Goal: Task Accomplishment & Management: Complete application form

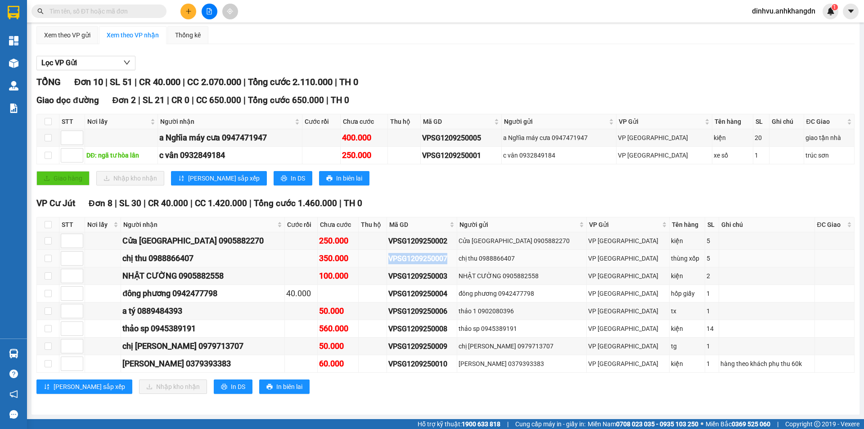
drag, startPoint x: 472, startPoint y: 259, endPoint x: 408, endPoint y: 256, distance: 64.4
click at [408, 256] on td "VPSG1209250007" at bounding box center [422, 259] width 70 height 18
copy div "VPSG1209250007"
click at [132, 10] on input "text" at bounding box center [102, 11] width 106 height 10
paste input "VPSG1209250007"
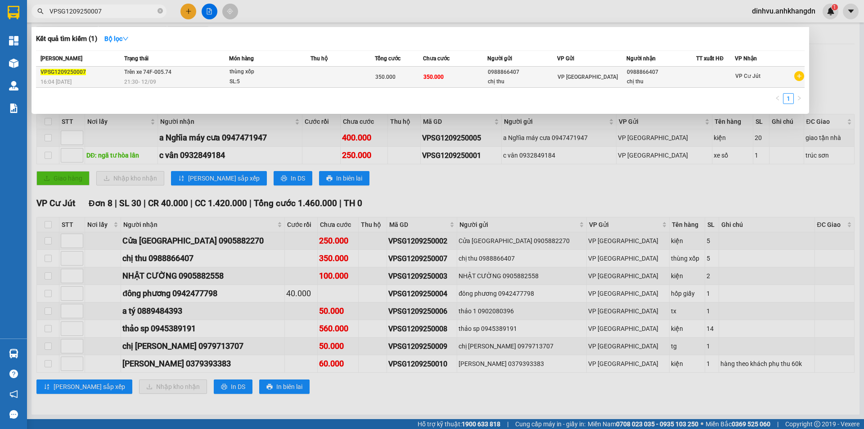
type input "VPSG1209250007"
click at [263, 79] on div "SL: 5" at bounding box center [262, 82] width 67 height 10
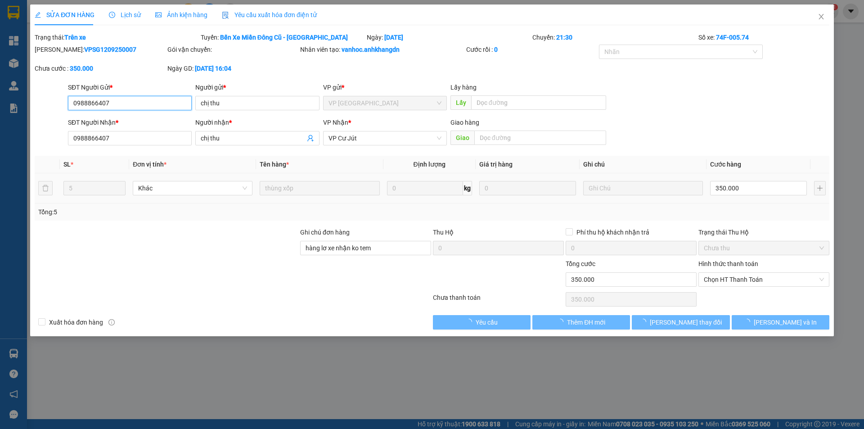
type input "0988866407"
type input "chị thu"
type input "0988866407"
type input "chị thu"
type input "hàng lơ xe nhận ko tem"
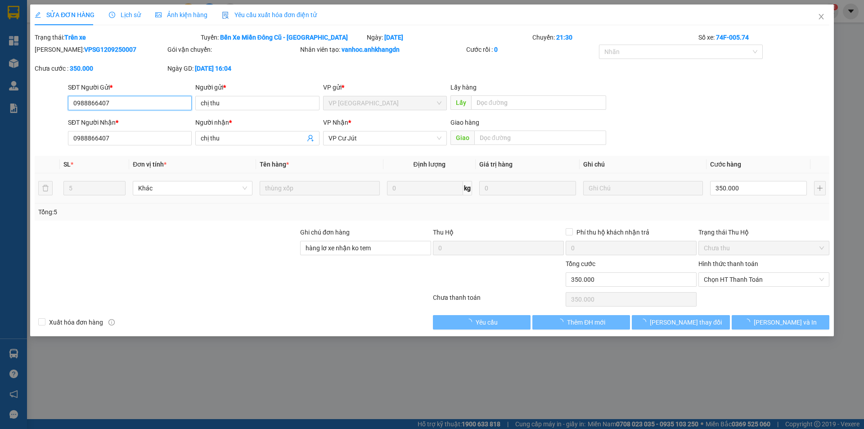
type input "350.000"
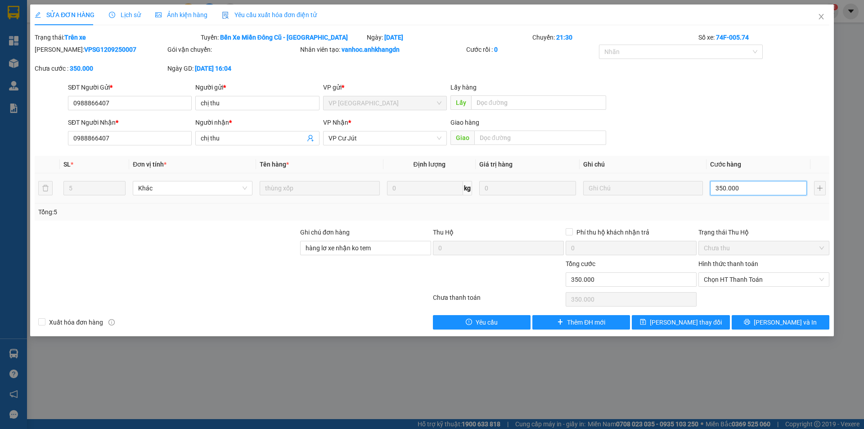
click at [740, 184] on input "350.000" at bounding box center [758, 188] width 97 height 14
type input "0"
type input "30"
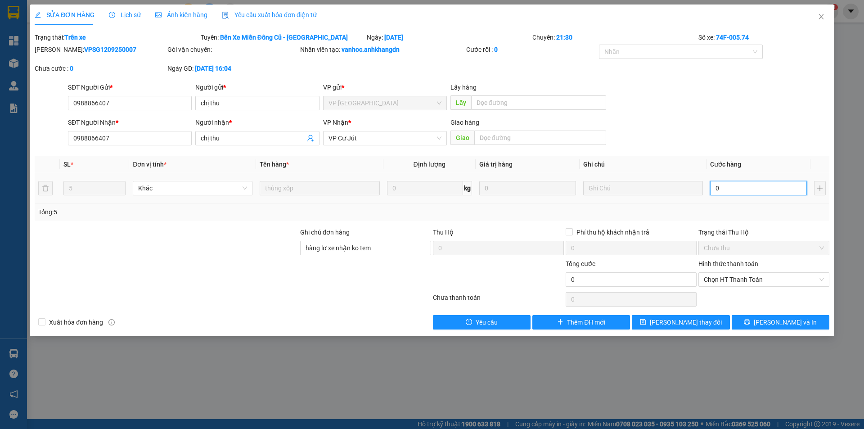
type input "30"
type input "300"
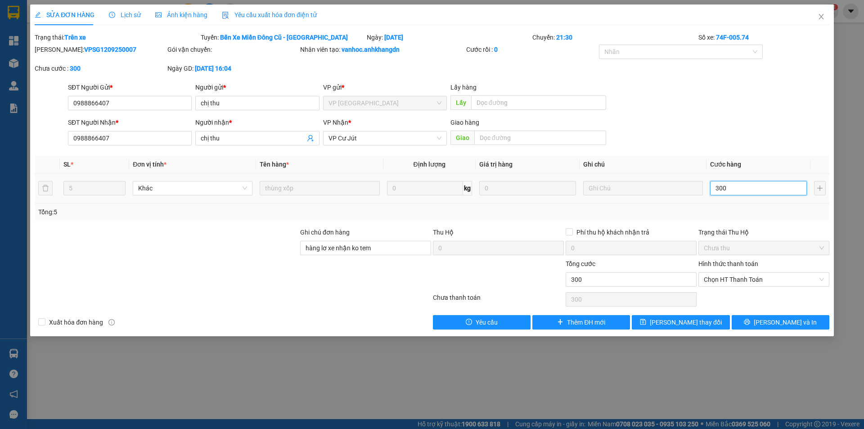
type input "3.000"
type input "30.000"
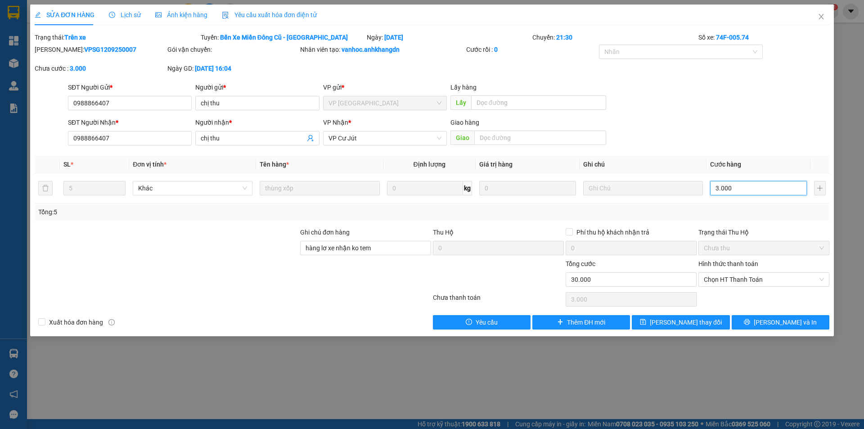
type input "30.000"
type input "300.000"
click at [776, 315] on button "[PERSON_NAME] và In" at bounding box center [780, 322] width 98 height 14
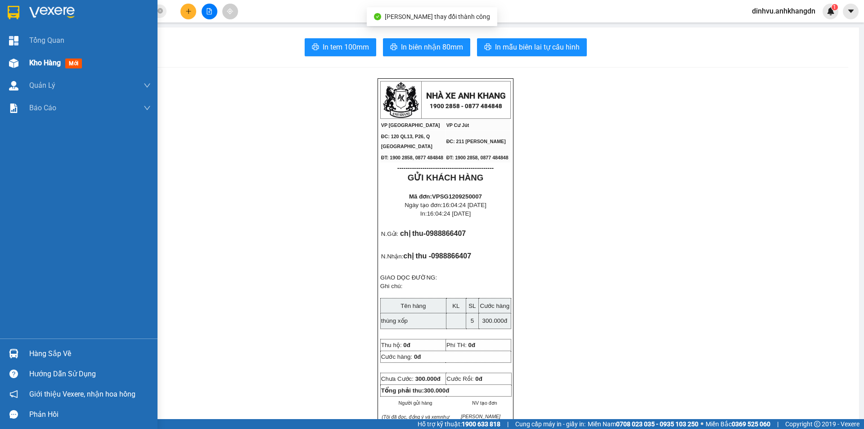
click at [32, 63] on span "Kho hàng" at bounding box center [44, 62] width 31 height 9
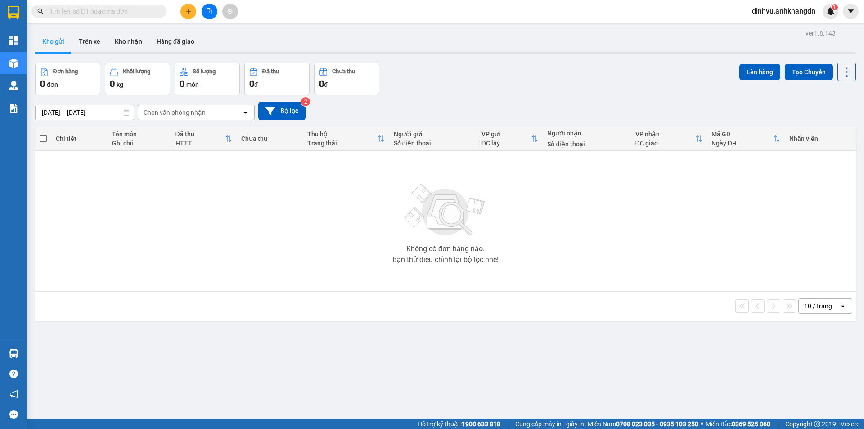
click at [126, 14] on input "text" at bounding box center [102, 11] width 106 height 10
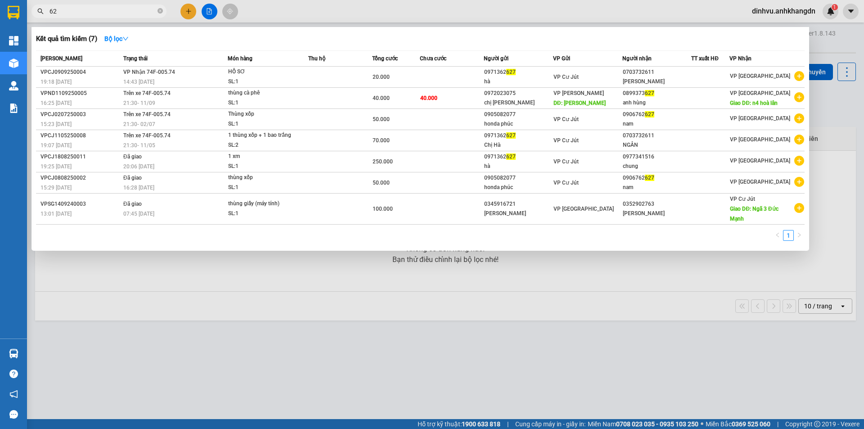
type input "6"
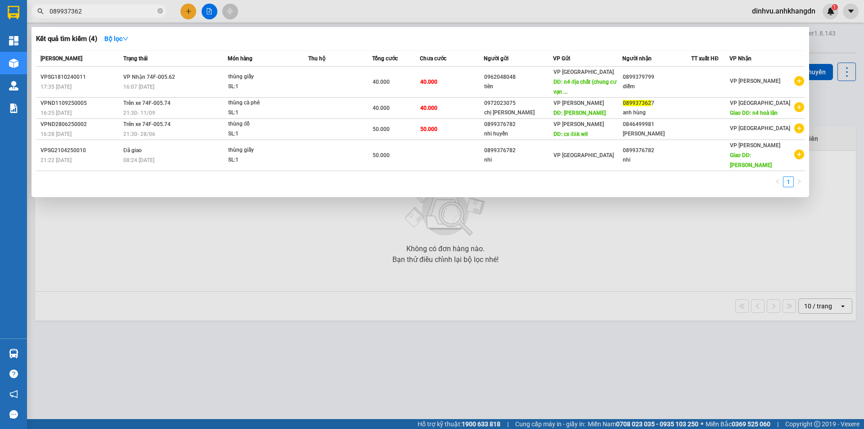
type input "0899373627"
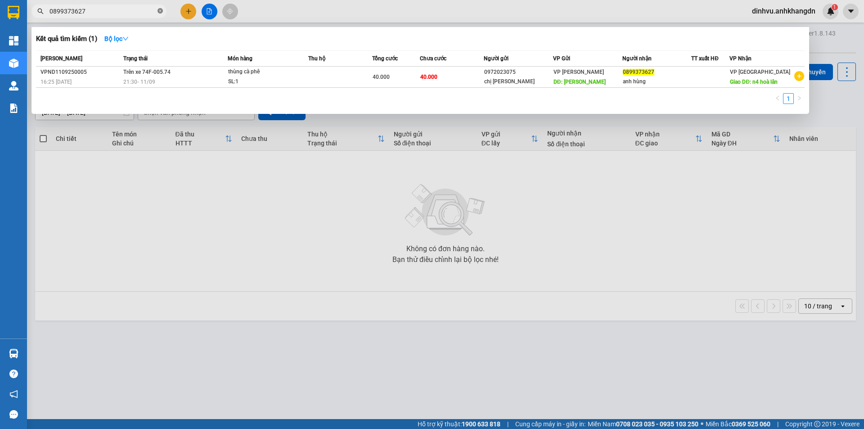
click at [162, 13] on icon "close-circle" at bounding box center [159, 10] width 5 height 5
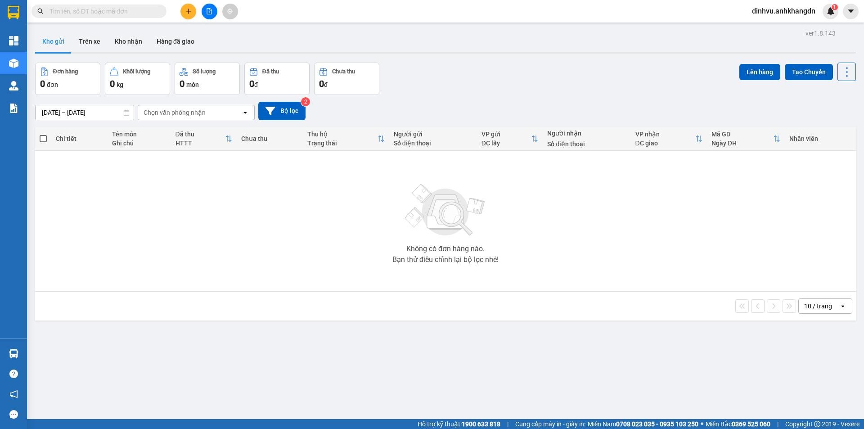
click at [295, 9] on div "Kết quả tìm kiếm ( 1 ) Bộ lọc Mã ĐH Trạng thái Món hàng Thu hộ Tổng cước Chưa c…" at bounding box center [432, 11] width 864 height 22
click at [148, 6] on input "text" at bounding box center [102, 11] width 106 height 10
click at [64, 12] on input "text" at bounding box center [102, 11] width 106 height 10
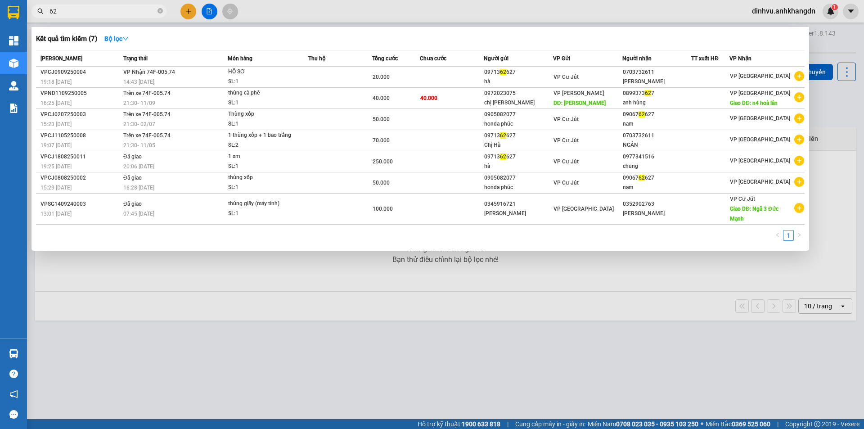
type input "6"
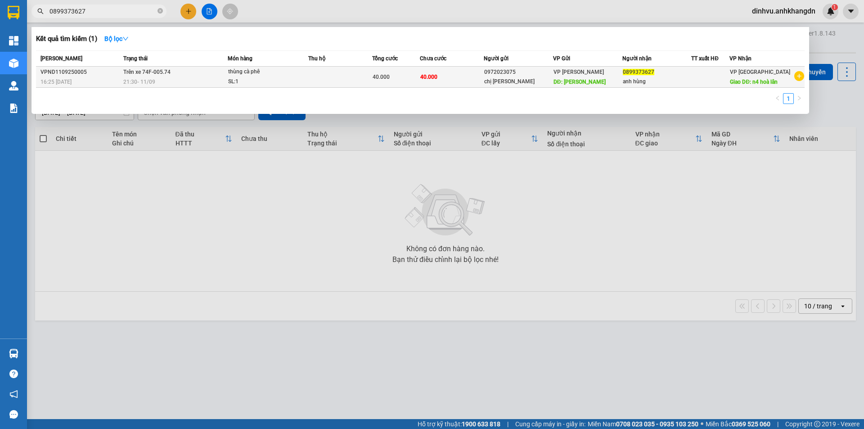
type input "0899373627"
click at [345, 71] on td at bounding box center [340, 77] width 64 height 21
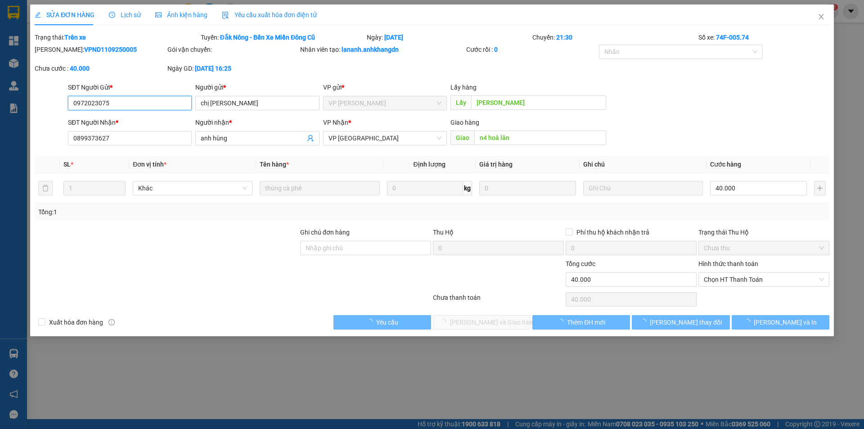
type input "0972023075"
type input "chị [PERSON_NAME]"
type input "[PERSON_NAME]"
type input "0899373627"
type input "anh hùng"
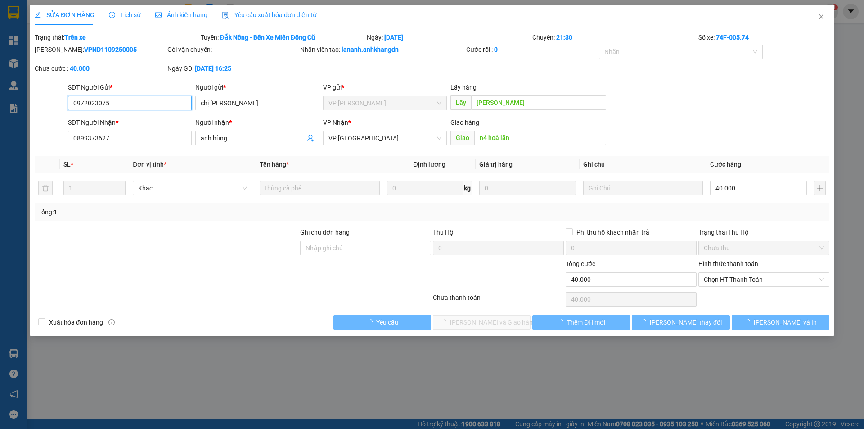
type input "n4 hoà lân"
type input "40.000"
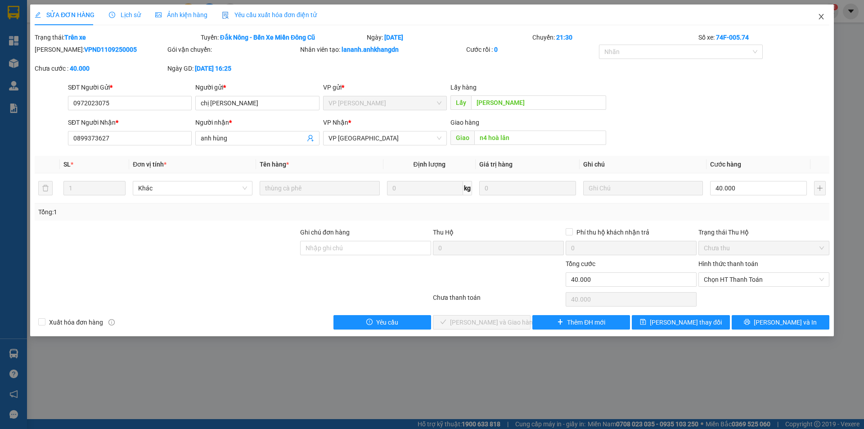
click at [820, 16] on icon "close" at bounding box center [820, 16] width 5 height 5
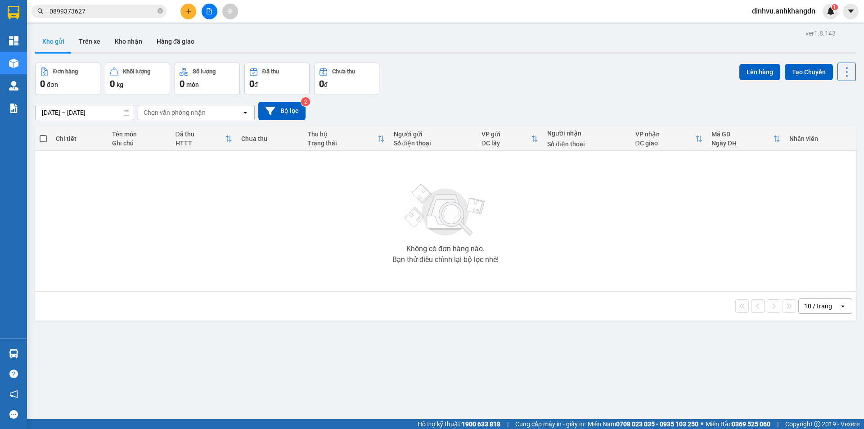
click at [128, 11] on input "0899373627" at bounding box center [102, 11] width 106 height 10
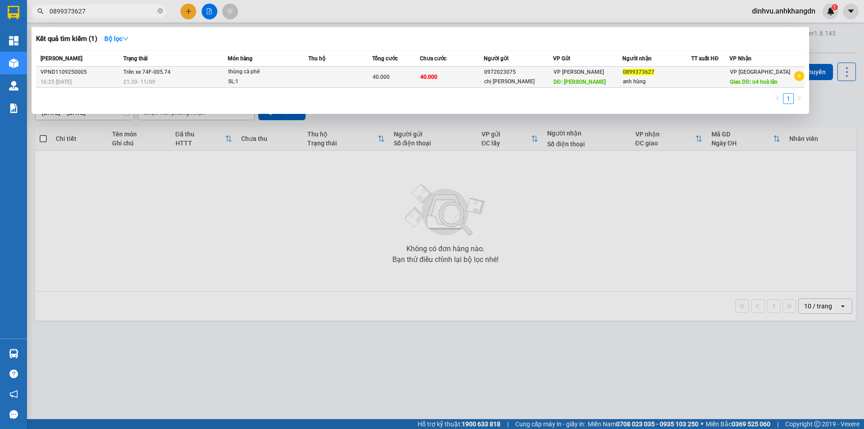
click at [132, 71] on span "Trên xe 74F-005.74" at bounding box center [146, 72] width 47 height 6
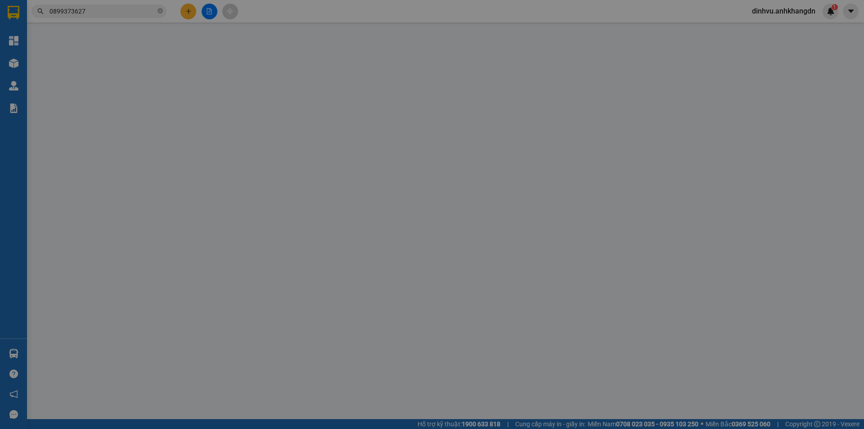
type input "0972023075"
type input "chị [PERSON_NAME]"
type input "[PERSON_NAME]"
type input "0899373627"
type input "anh hùng"
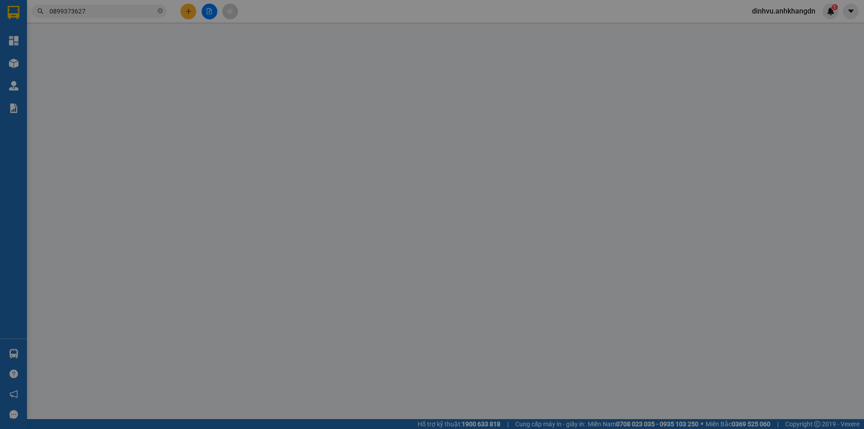
type input "n4 hoà lân"
type input "40.000"
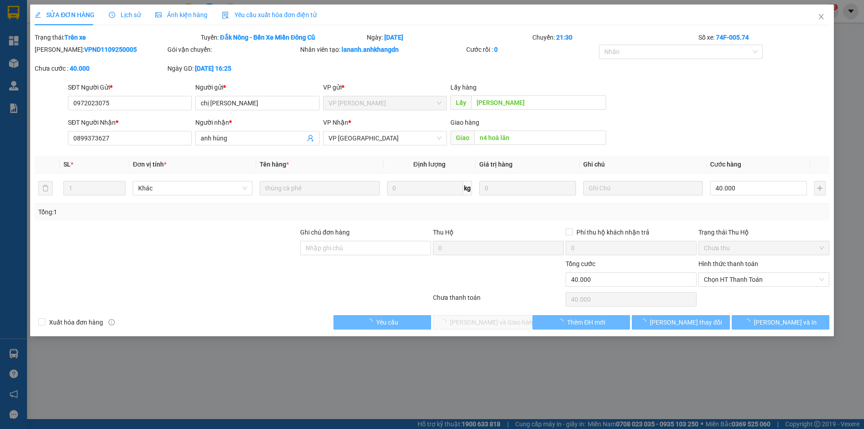
click at [127, 17] on span "Lịch sử" at bounding box center [125, 14] width 32 height 7
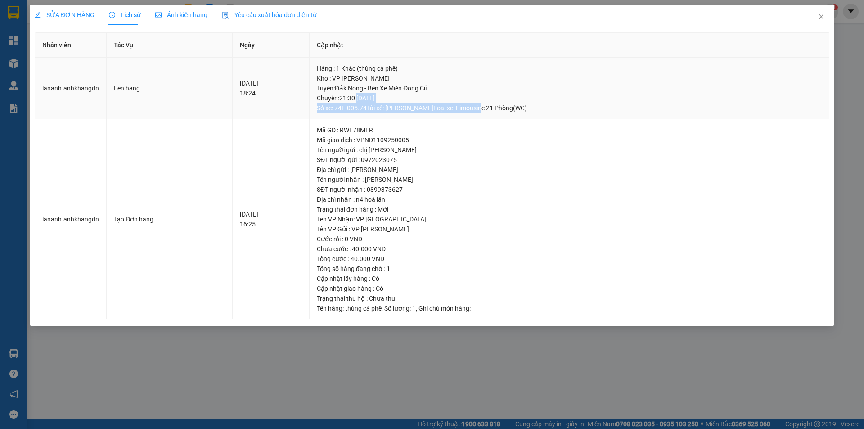
drag, startPoint x: 580, startPoint y: 100, endPoint x: 503, endPoint y: 113, distance: 77.9
click at [503, 113] on td "Hàng : 1 Khác (thùng cà phê) Kho : VP Nam Dong Tuyến : [GEOGRAPHIC_DATA] - [GEO…" at bounding box center [569, 89] width 520 height 62
drag, startPoint x: 417, startPoint y: 106, endPoint x: 462, endPoint y: 107, distance: 45.9
click at [462, 107] on div "Tuyến : Đắk Nông - Bến Xe Miền Đông Cũ Chuyến: 21:30 [DATE] Số xe: 74F-005.74 T…" at bounding box center [569, 98] width 505 height 30
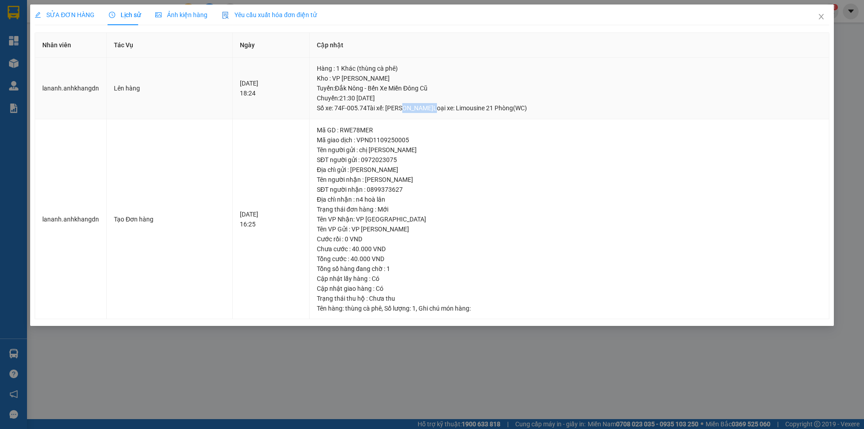
click at [462, 107] on div "Tuyến : Đắk Nông - Bến Xe Miền Đông Cũ Chuyến: 21:30 [DATE] Số xe: 74F-005.74 T…" at bounding box center [569, 98] width 505 height 30
click at [465, 109] on div "Tuyến : Đắk Nông - Bến Xe Miền Đông Cũ Chuyến: 21:30 [DATE] Số xe: 74F-005.74 T…" at bounding box center [569, 98] width 505 height 30
drag, startPoint x: 466, startPoint y: 109, endPoint x: 514, endPoint y: 109, distance: 47.7
click at [512, 109] on div "Tuyến : Đắk Nông - Bến Xe Miền Đông Cũ Chuyến: 21:30 [DATE] Số xe: 74F-005.74 T…" at bounding box center [569, 98] width 505 height 30
click at [514, 109] on div "Tuyến : Đắk Nông - Bến Xe Miền Đông Cũ Chuyến: 21:30 [DATE] Số xe: 74F-005.74 T…" at bounding box center [569, 98] width 505 height 30
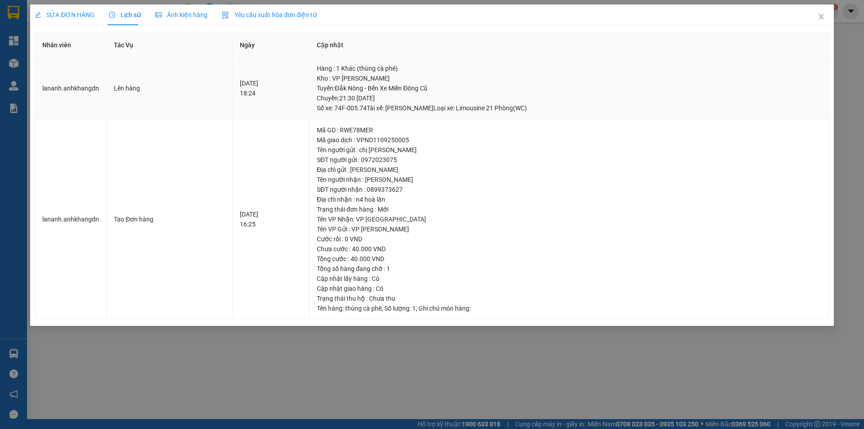
drag, startPoint x: 498, startPoint y: 109, endPoint x: 476, endPoint y: 110, distance: 21.1
click at [493, 110] on div "Tuyến : Đắk Nông - Bến Xe Miền Đông Cũ Chuyến: 21:30 [DATE] Số xe: 74F-005.74 T…" at bounding box center [569, 98] width 505 height 30
drag, startPoint x: 476, startPoint y: 110, endPoint x: 538, endPoint y: 108, distance: 61.2
click at [538, 108] on div "Tuyến : Đắk Nông - Bến Xe Miền Đông Cũ Chuyến: 21:30 [DATE] Số xe: 74F-005.74 T…" at bounding box center [569, 98] width 505 height 30
click at [538, 109] on div "Tuyến : Đắk Nông - Bến Xe Miền Đông Cũ Chuyến: 21:30 [DATE] Số xe: 74F-005.74 T…" at bounding box center [569, 98] width 505 height 30
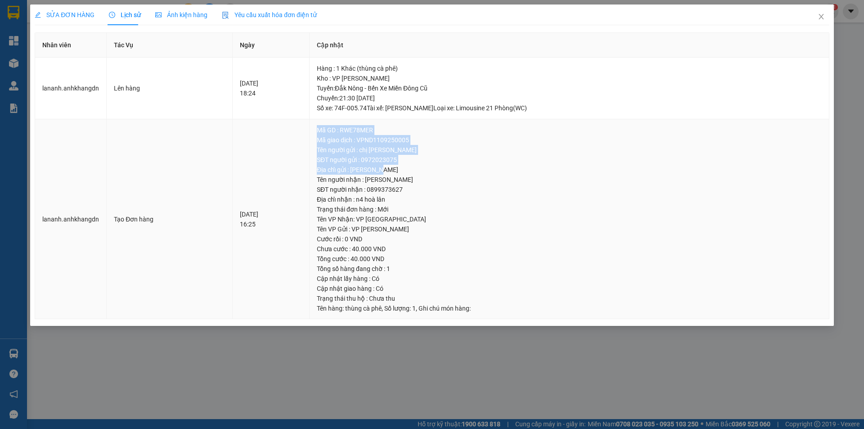
drag, startPoint x: 330, startPoint y: 129, endPoint x: 394, endPoint y: 171, distance: 76.7
click at [394, 170] on td "Mã GD : RWE78MER Mã giao dịch : VPND1109250005 Tên người gửi : chị tuyết SĐT ng…" at bounding box center [569, 219] width 520 height 200
click at [401, 175] on div "Tên người nhận : [PERSON_NAME]" at bounding box center [569, 180] width 505 height 10
click at [332, 151] on div "Tên người gửi : chị [PERSON_NAME]" at bounding box center [569, 150] width 505 height 10
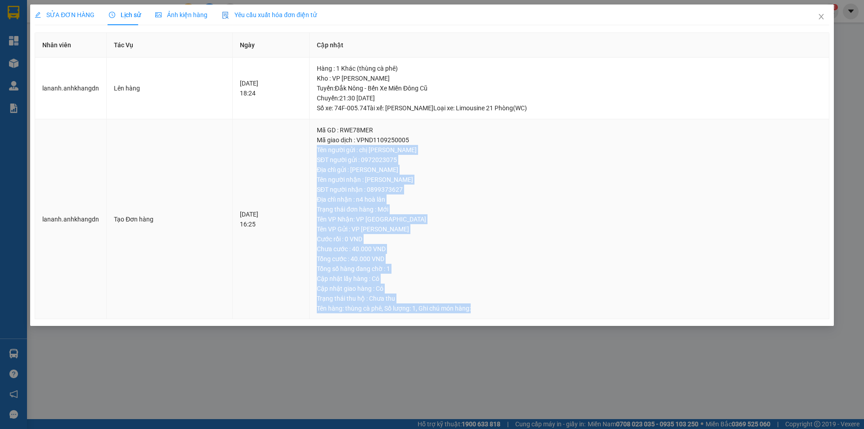
drag, startPoint x: 330, startPoint y: 150, endPoint x: 539, endPoint y: 310, distance: 263.4
click at [539, 310] on td "Mã GD : RWE78MER Mã giao dịch : VPND1109250005 Tên người gửi : chị tuyết SĐT ng…" at bounding box center [569, 219] width 520 height 200
click at [552, 293] on div "Trạng thái thu hộ : Chưa thu" at bounding box center [569, 298] width 505 height 10
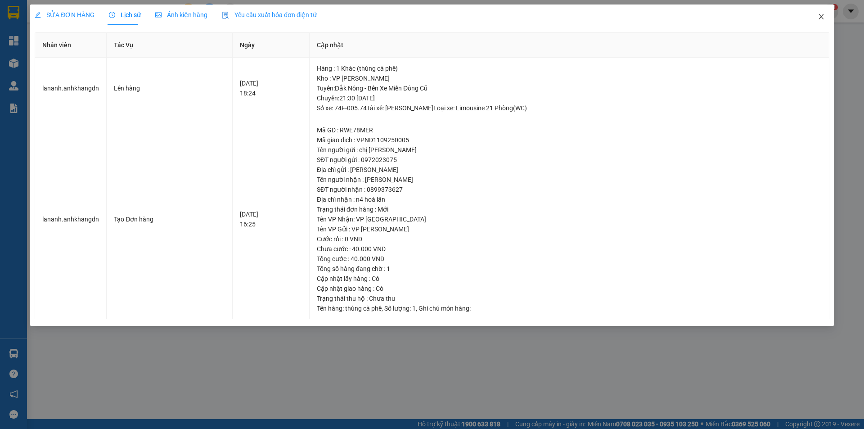
click at [817, 20] on icon "close" at bounding box center [820, 16] width 7 height 7
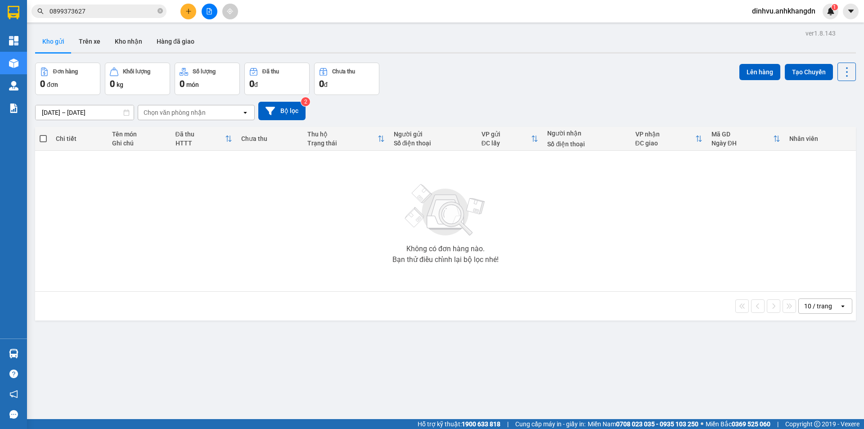
click at [117, 8] on input "0899373627" at bounding box center [102, 11] width 106 height 10
